Goal: Navigation & Orientation: Find specific page/section

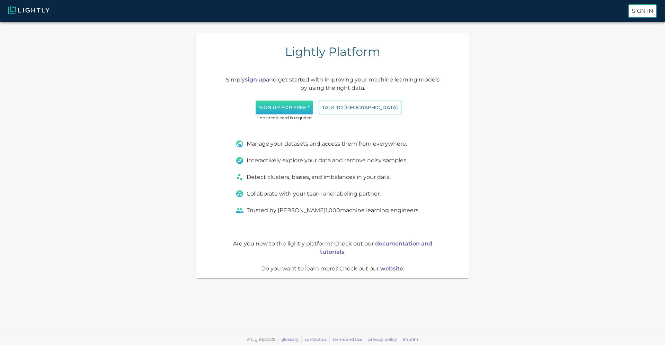
click at [313, 105] on button "Sign up for free *" at bounding box center [285, 107] width 58 height 14
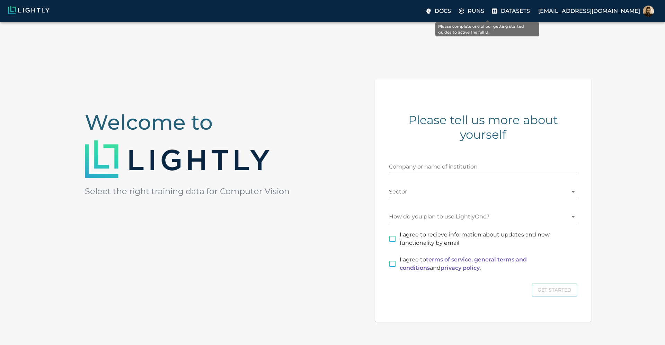
click at [484, 10] on p "Runs" at bounding box center [476, 11] width 17 height 8
click at [431, 11] on icon at bounding box center [428, 11] width 5 height 5
